Goal: Information Seeking & Learning: Learn about a topic

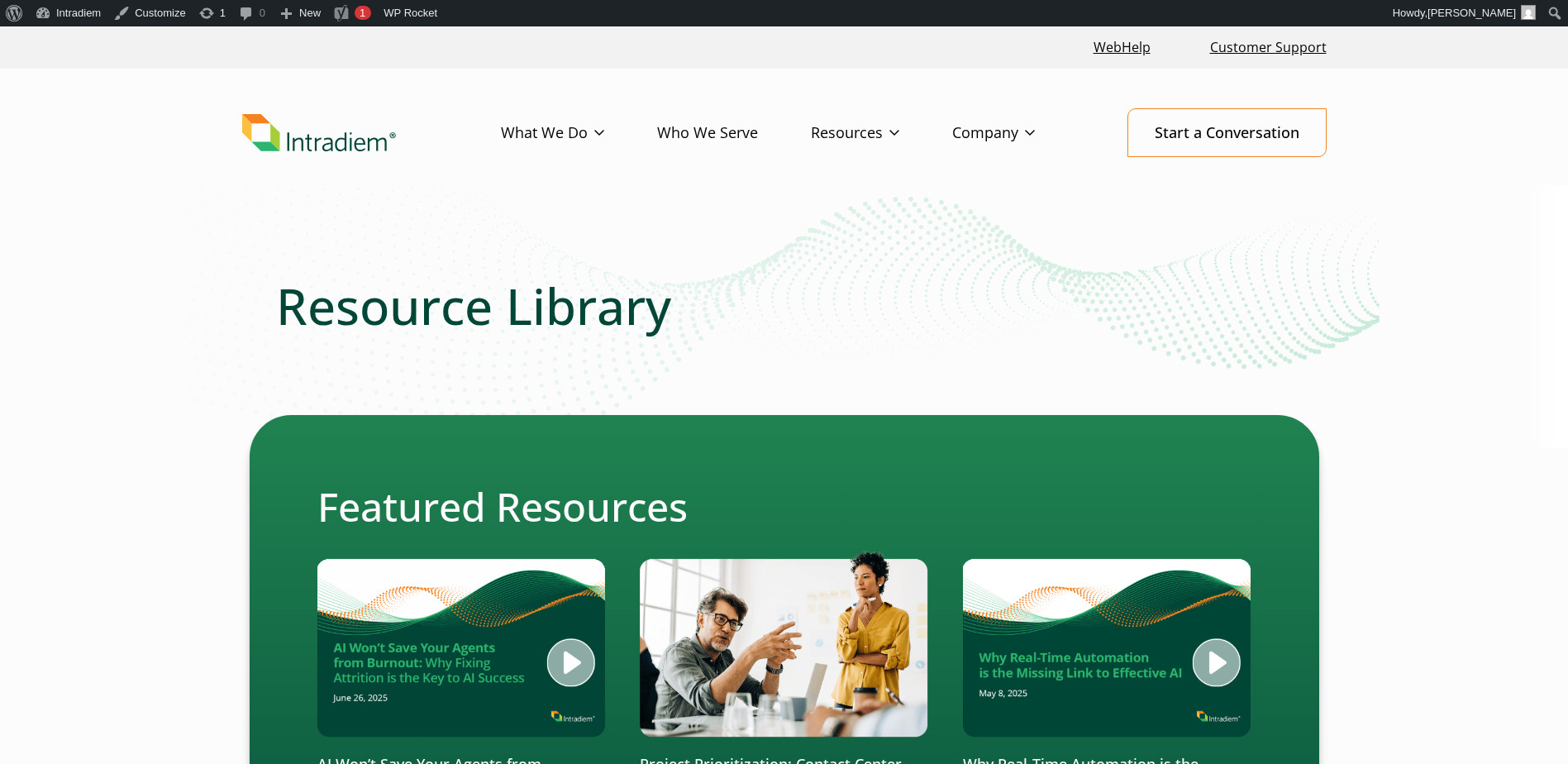
click at [0, 0] on li "Blog" at bounding box center [0, 0] width 0 height 0
click at [833, 169] on link "Blog" at bounding box center [825, 167] width 28 height 18
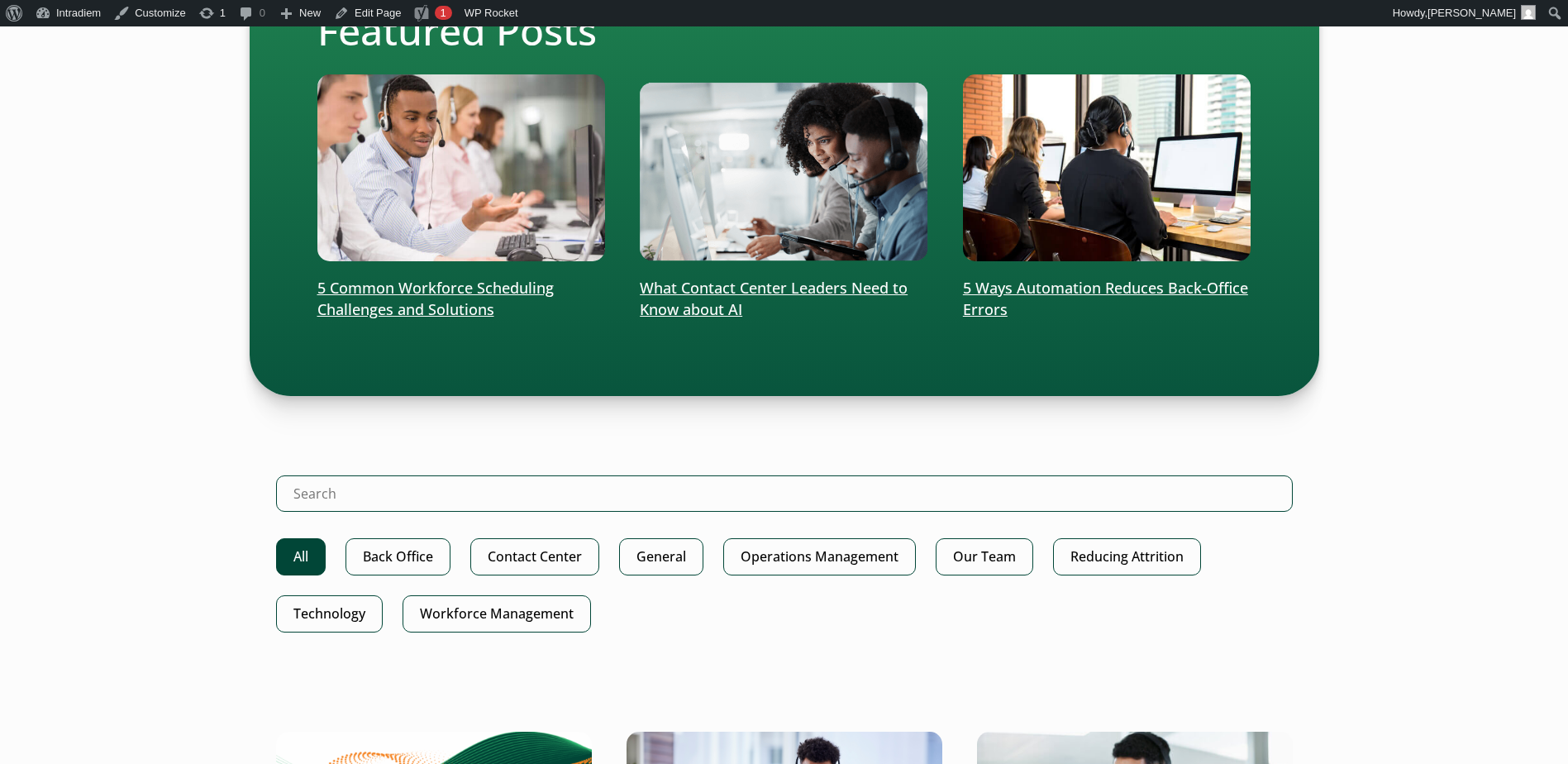
scroll to position [827, 0]
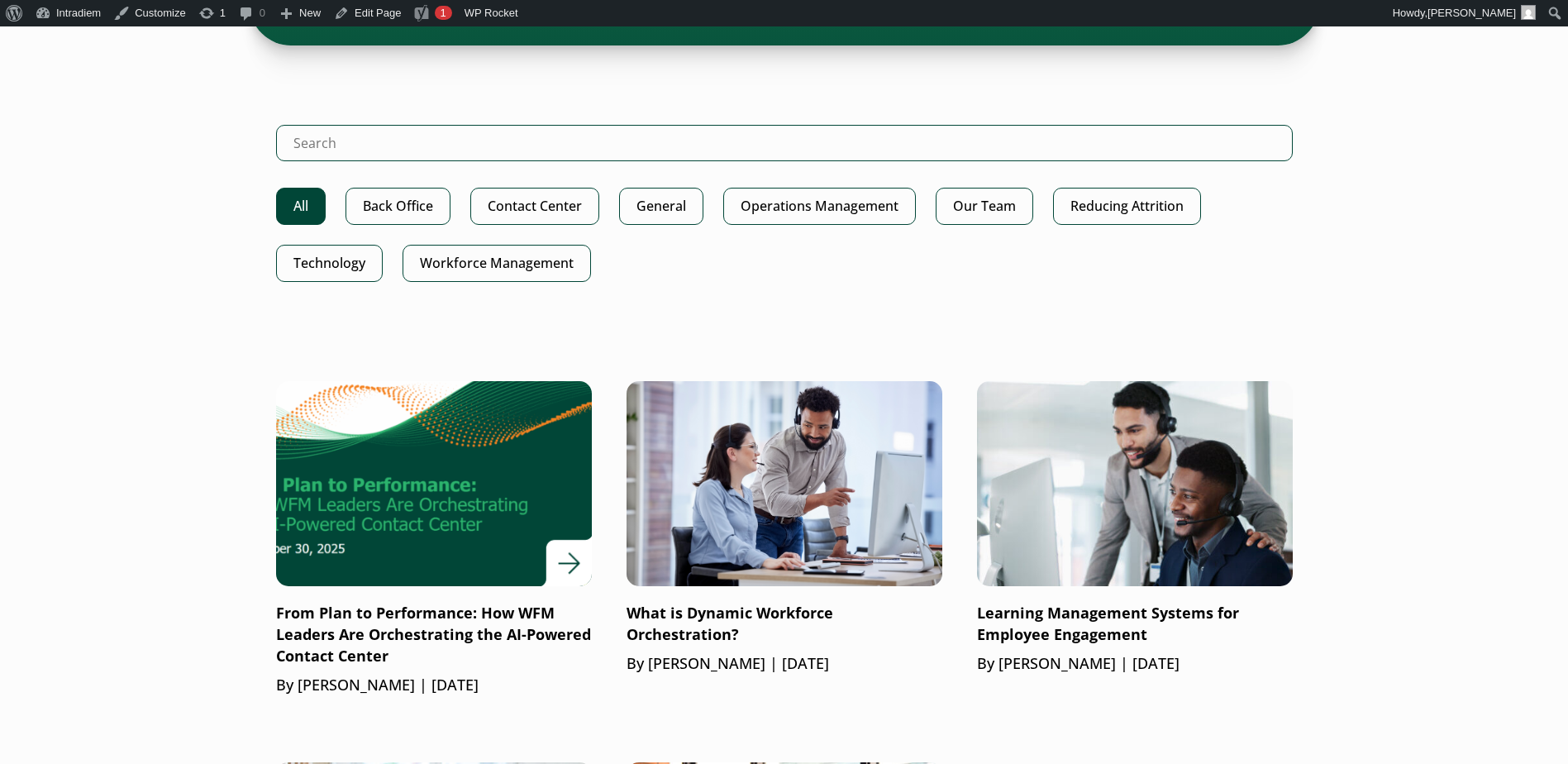
click at [456, 608] on p "From Plan to Performance: How WFM Leaders Are Orchestrating the AI-Powered Cont…" at bounding box center [434, 635] width 316 height 65
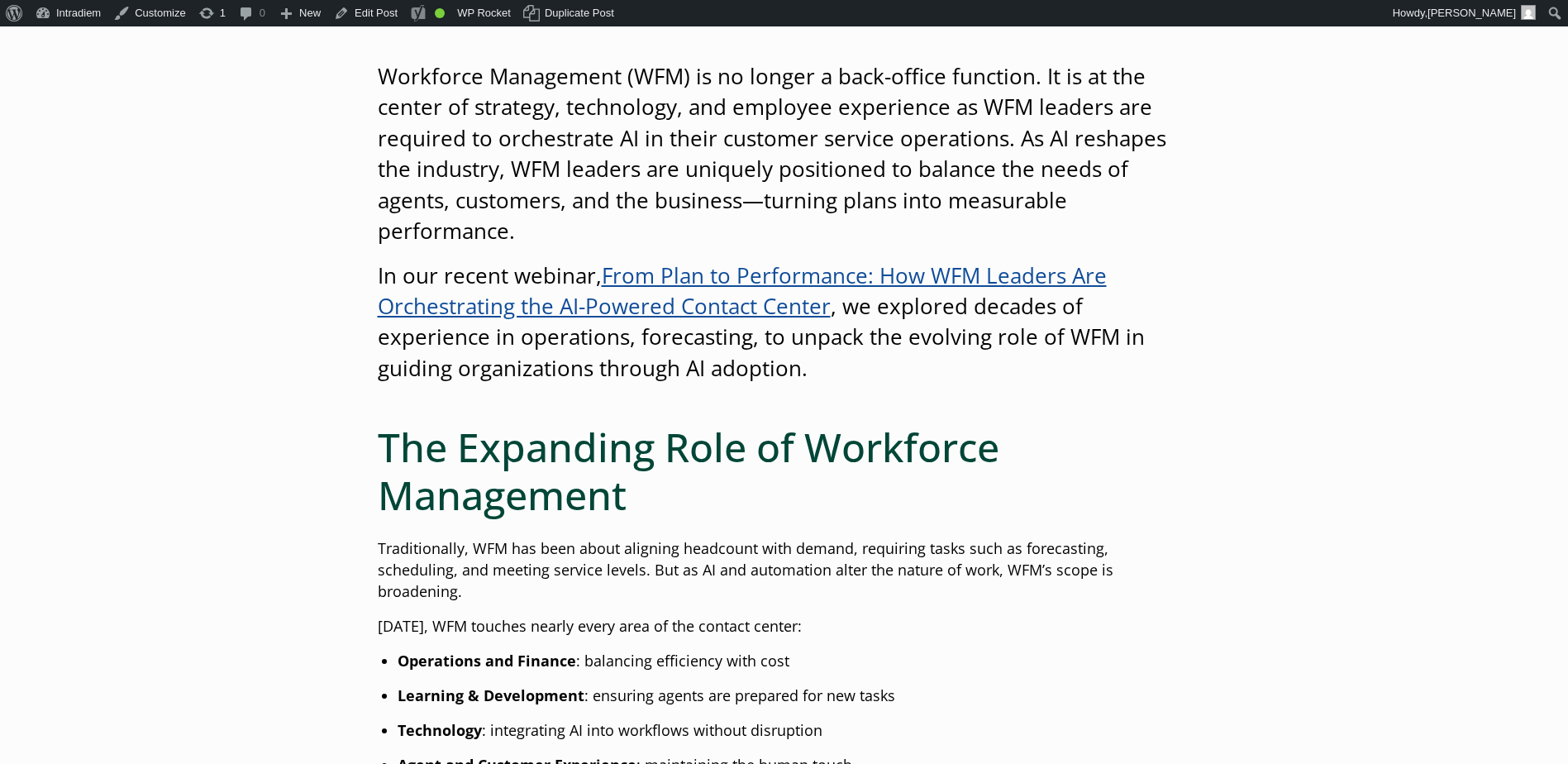
scroll to position [496, 0]
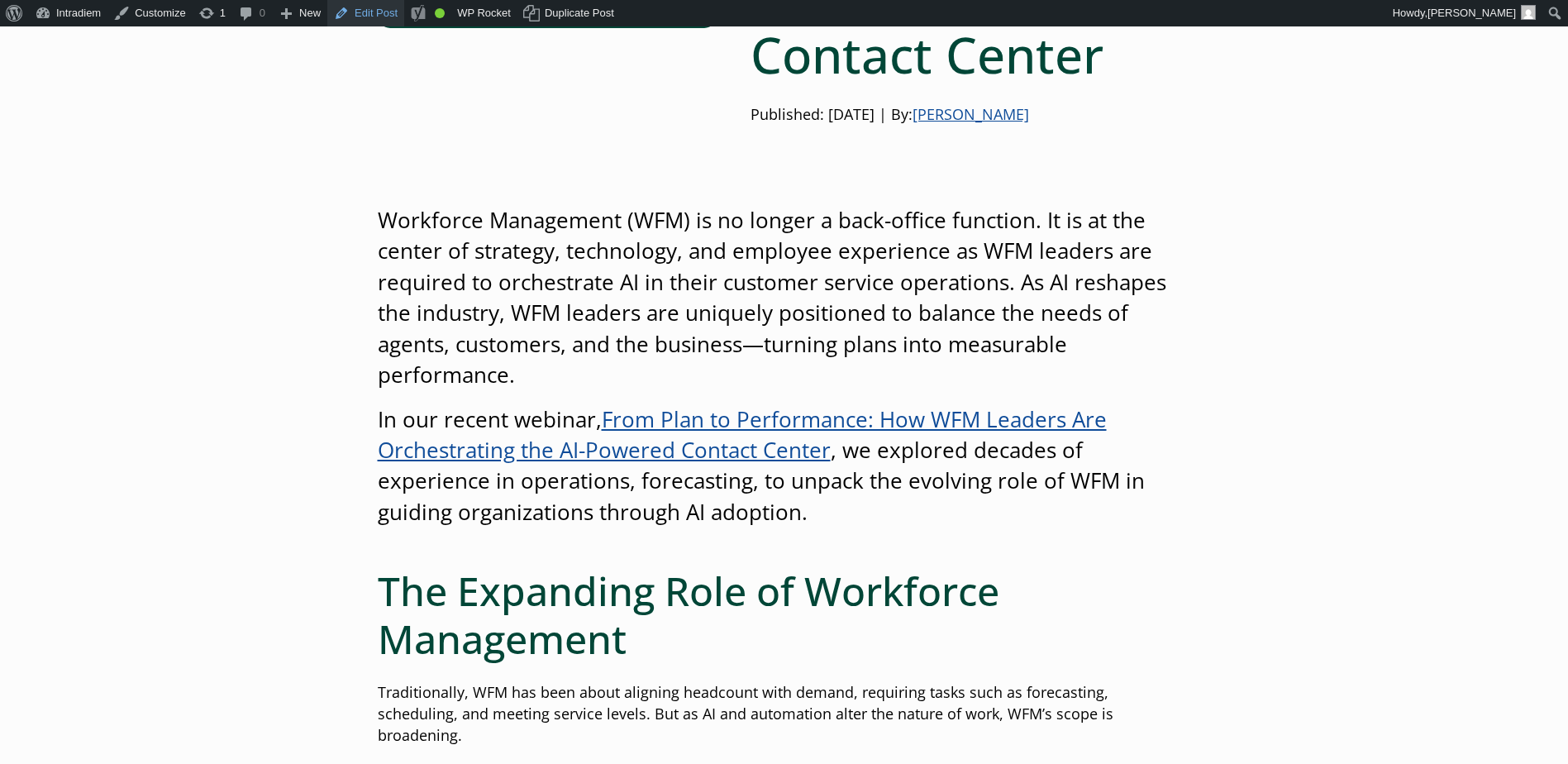
click at [352, 15] on link "Edit Post" at bounding box center [366, 13] width 77 height 27
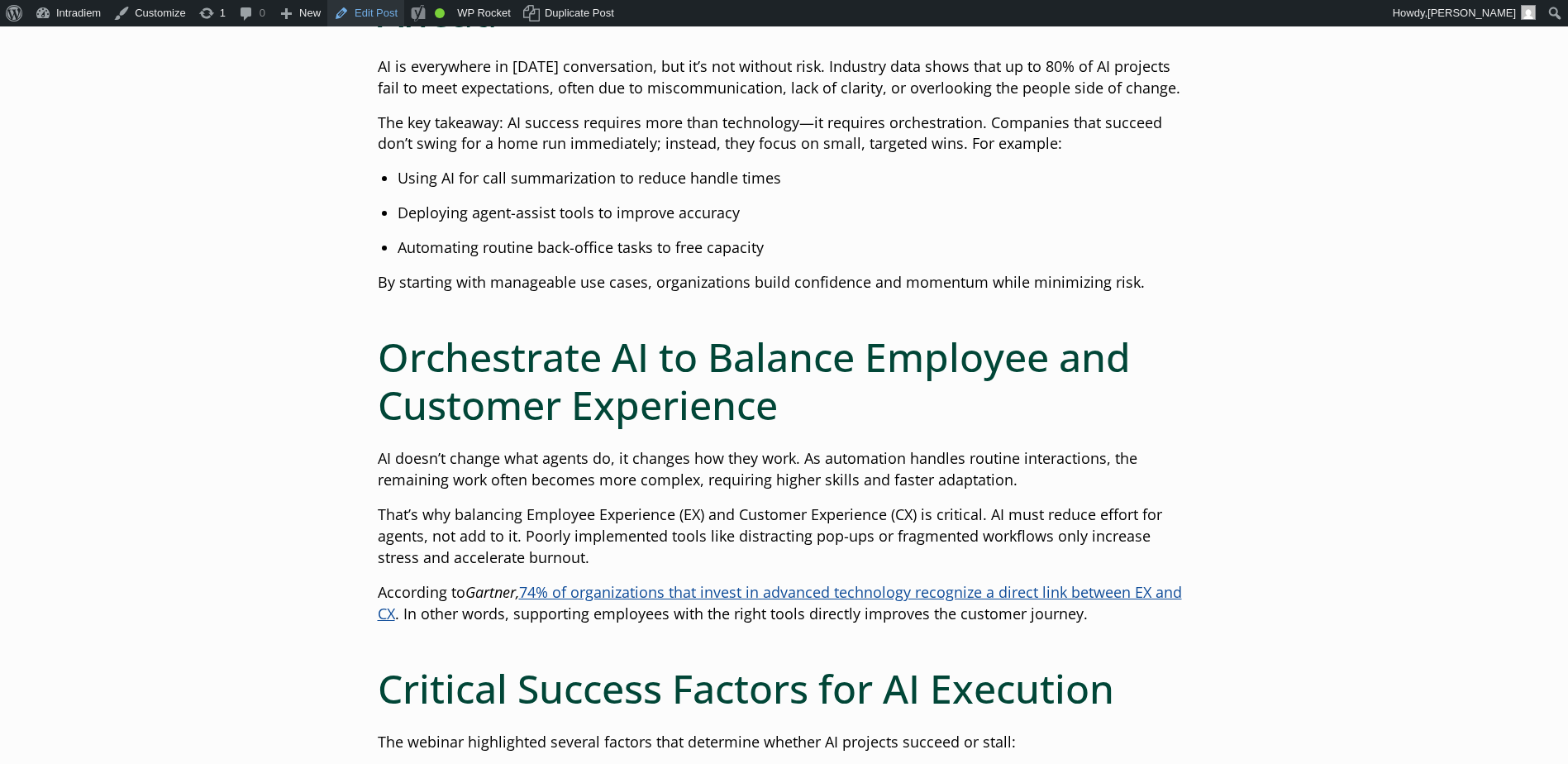
scroll to position [1953, 0]
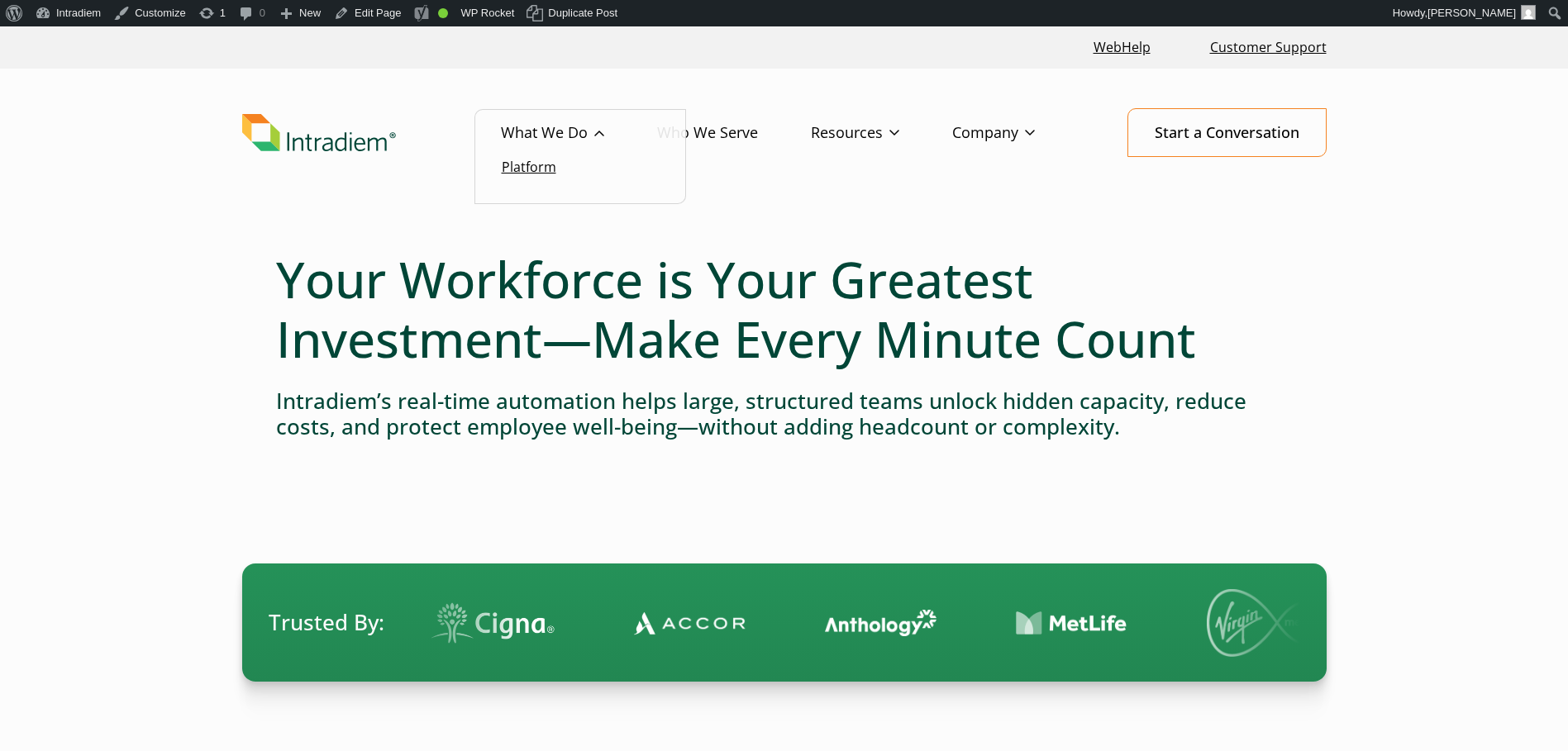
click at [522, 168] on link "Platform" at bounding box center [528, 167] width 54 height 18
click at [548, 168] on link "Platform" at bounding box center [528, 167] width 54 height 18
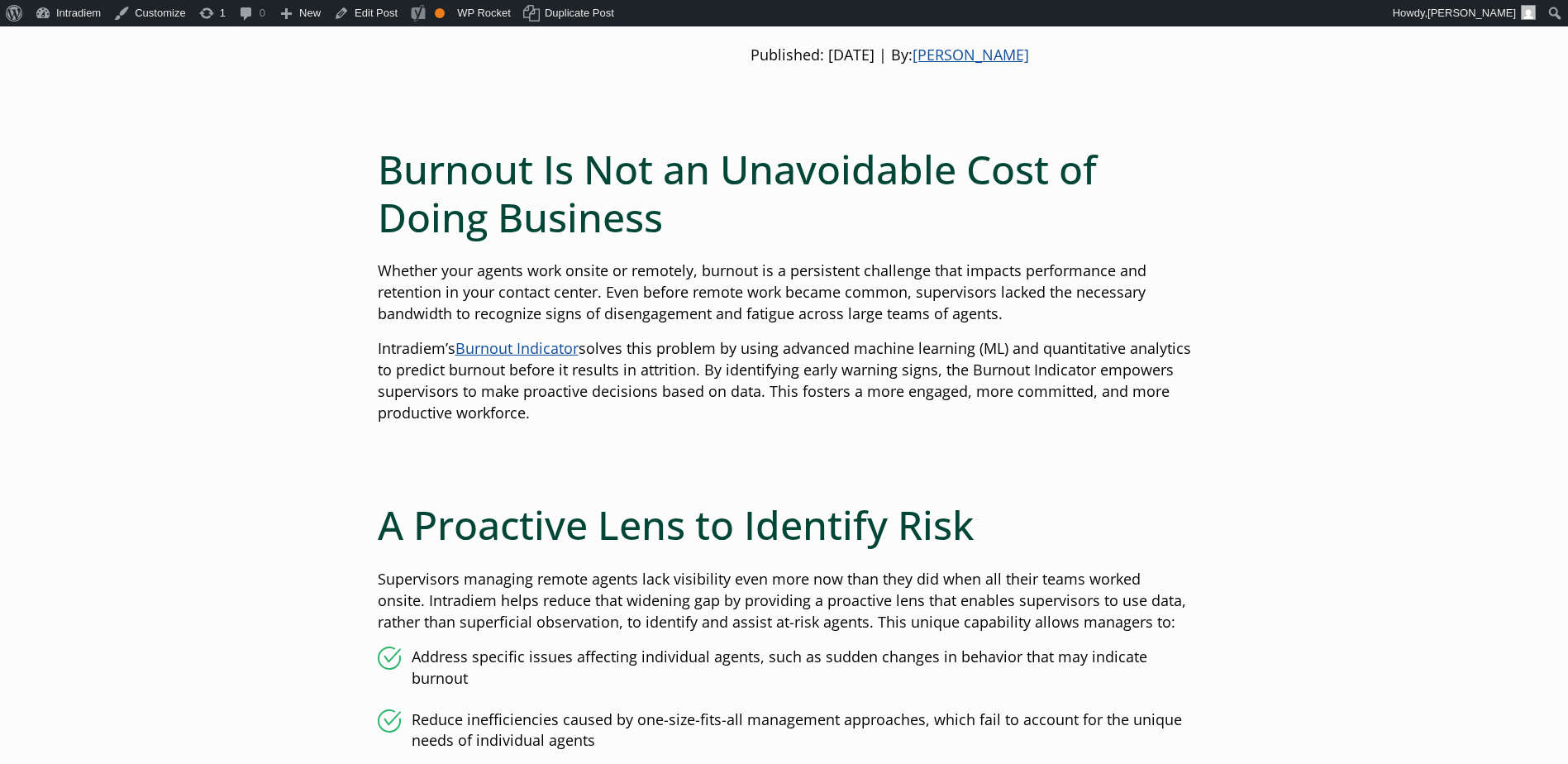
scroll to position [662, 0]
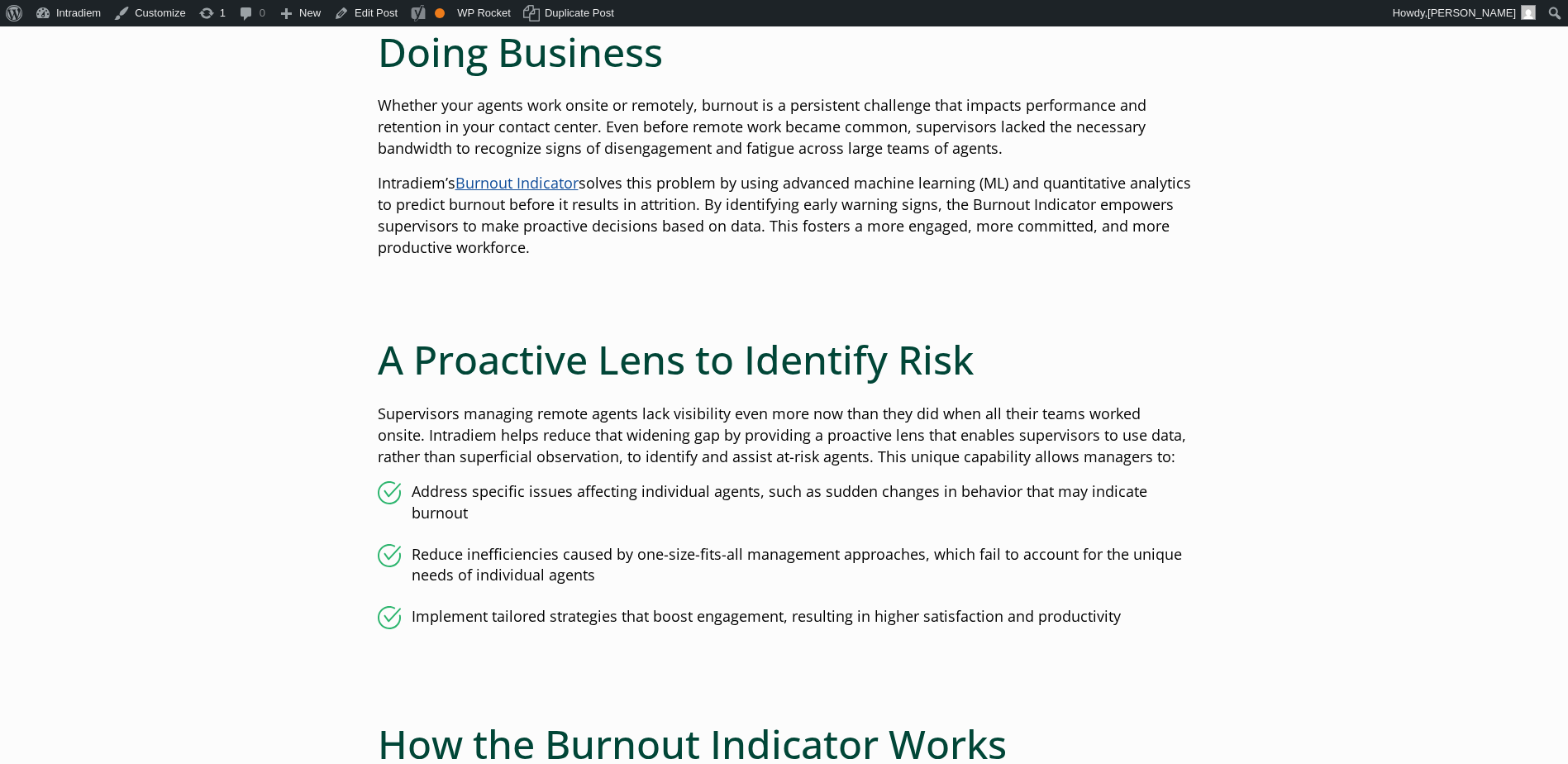
click at [533, 179] on link "Burnout Indicator" at bounding box center [516, 182] width 123 height 20
